Goal: Task Accomplishment & Management: Manage account settings

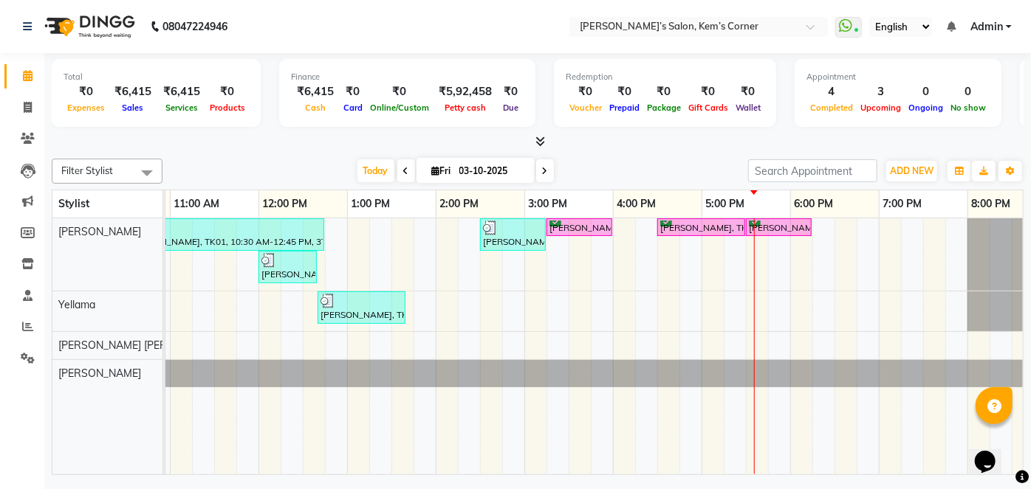
scroll to position [0, 171]
click at [542, 168] on icon at bounding box center [545, 171] width 6 height 9
type input "04-10-2025"
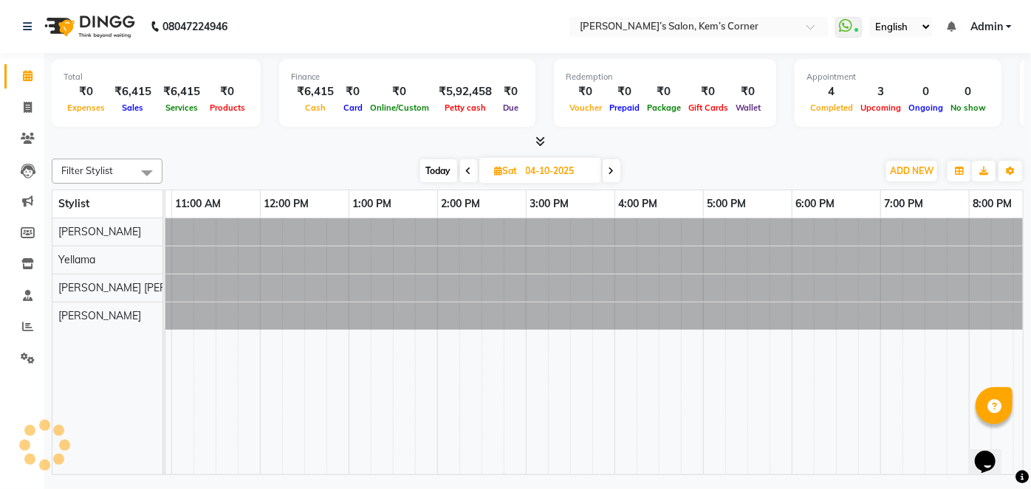
scroll to position [0, 294]
